Goal: Transaction & Acquisition: Obtain resource

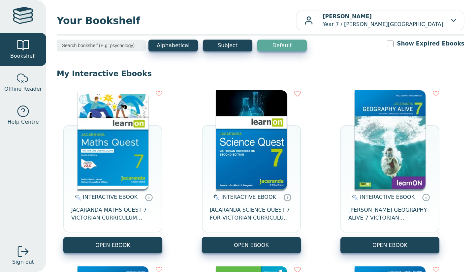
click at [120, 253] on button "OPEN EBOOK" at bounding box center [112, 245] width 99 height 16
click at [124, 246] on button "OPEN EBOOK" at bounding box center [112, 245] width 99 height 16
